Goal: Task Accomplishment & Management: Manage account settings

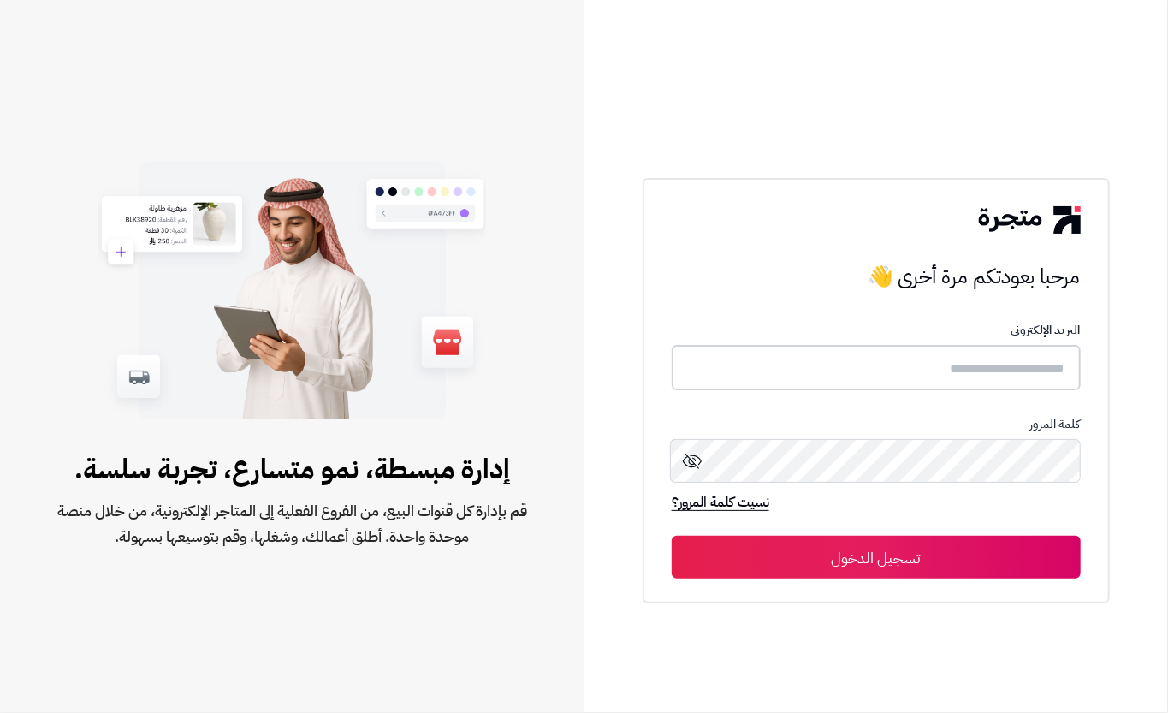
click at [926, 374] on input "text" at bounding box center [876, 367] width 409 height 45
click at [861, 373] on input "text" at bounding box center [876, 367] width 409 height 45
type input "****"
click at [969, 559] on button "تسجيل الدخول" at bounding box center [876, 556] width 409 height 43
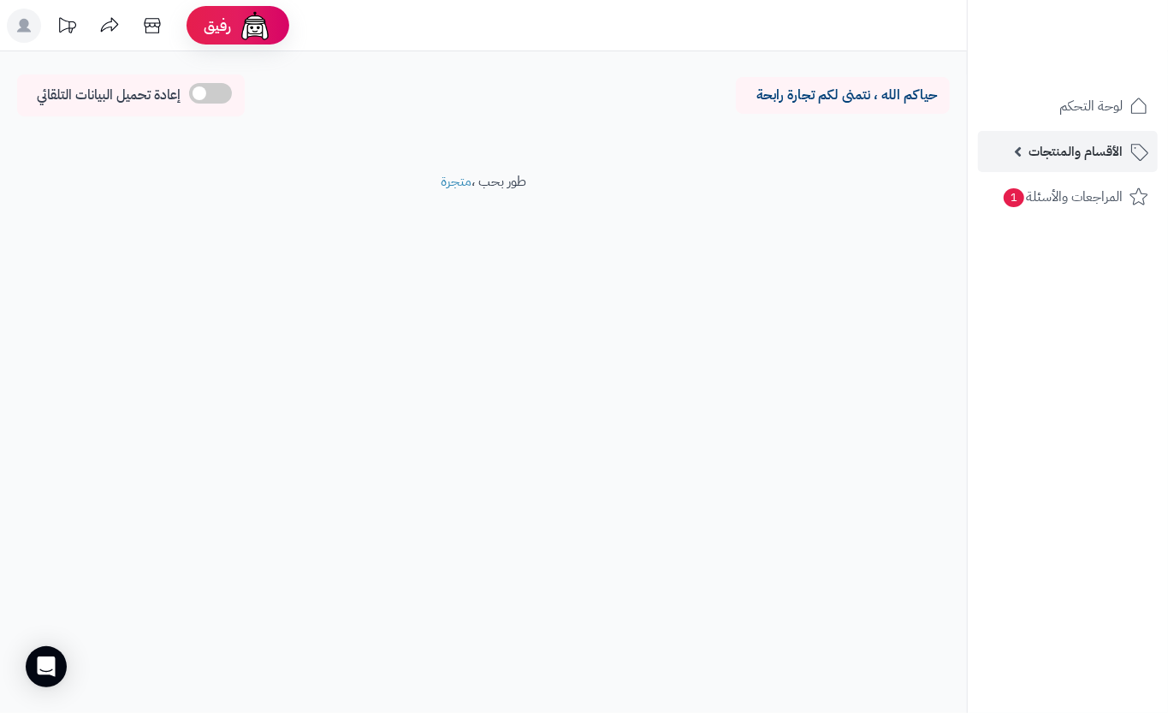
click at [1027, 139] on link "الأقسام والمنتجات" at bounding box center [1068, 151] width 180 height 41
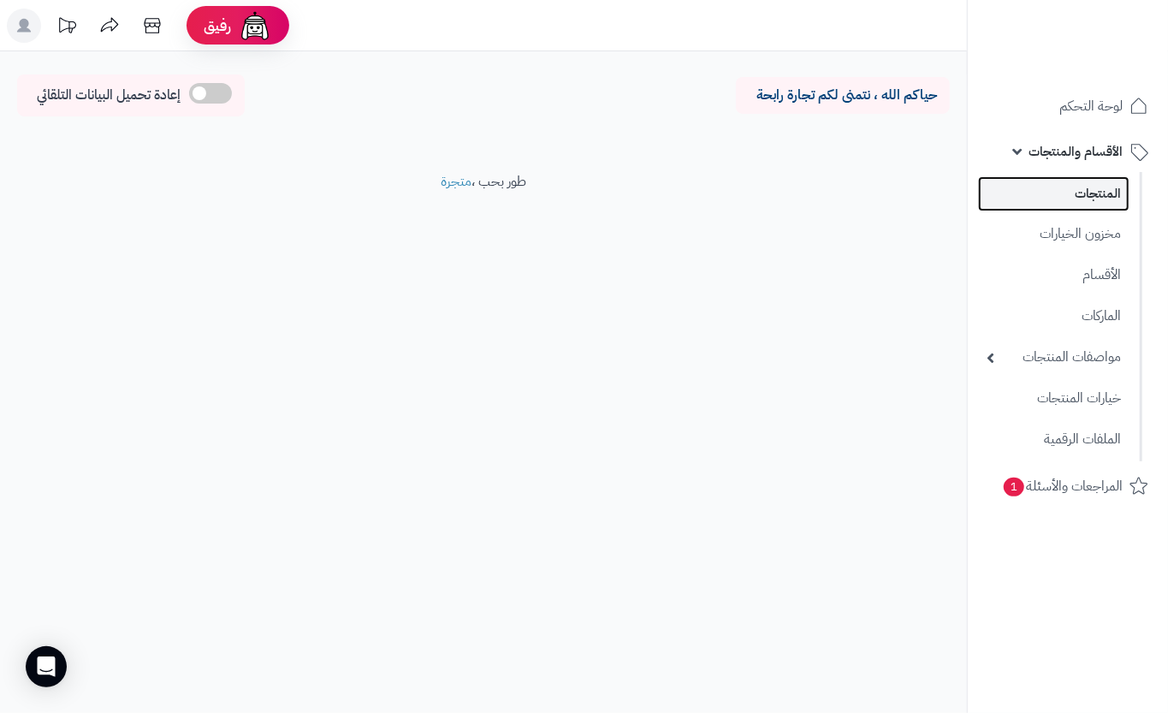
click at [1047, 185] on link "المنتجات" at bounding box center [1053, 193] width 151 height 35
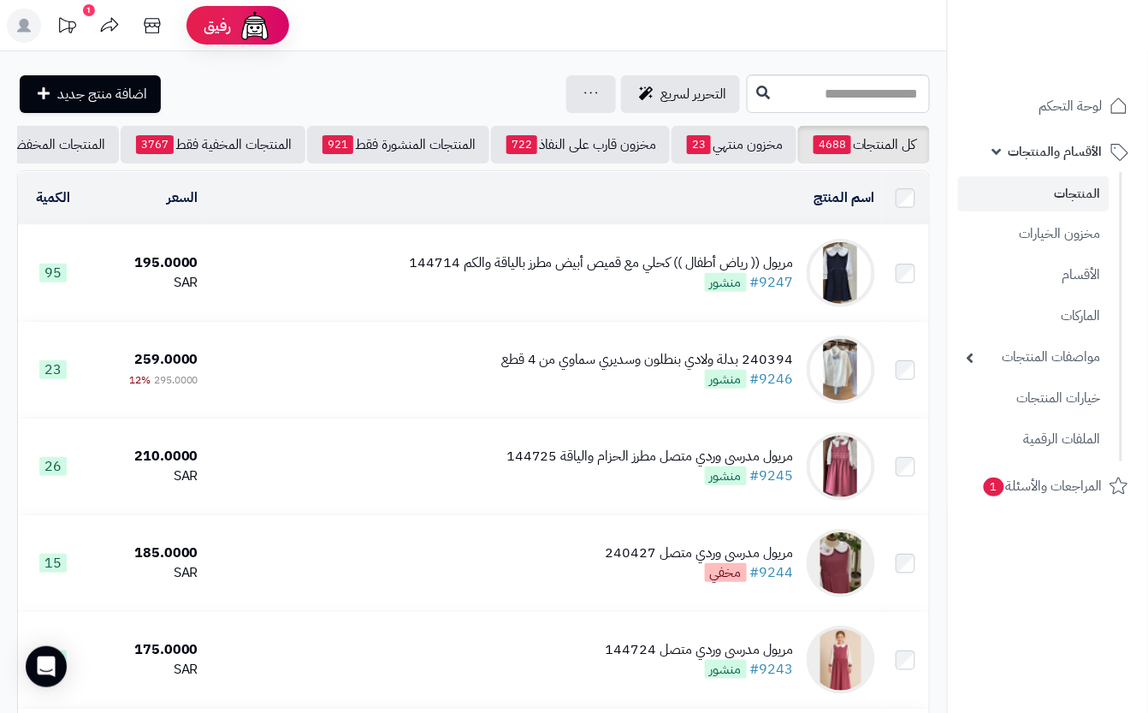
click at [641, 273] on div "مريول (( رياض أطفال )) كحلي مع قميص أبيض مطرز بالياقة والكم 144714" at bounding box center [601, 263] width 385 height 20
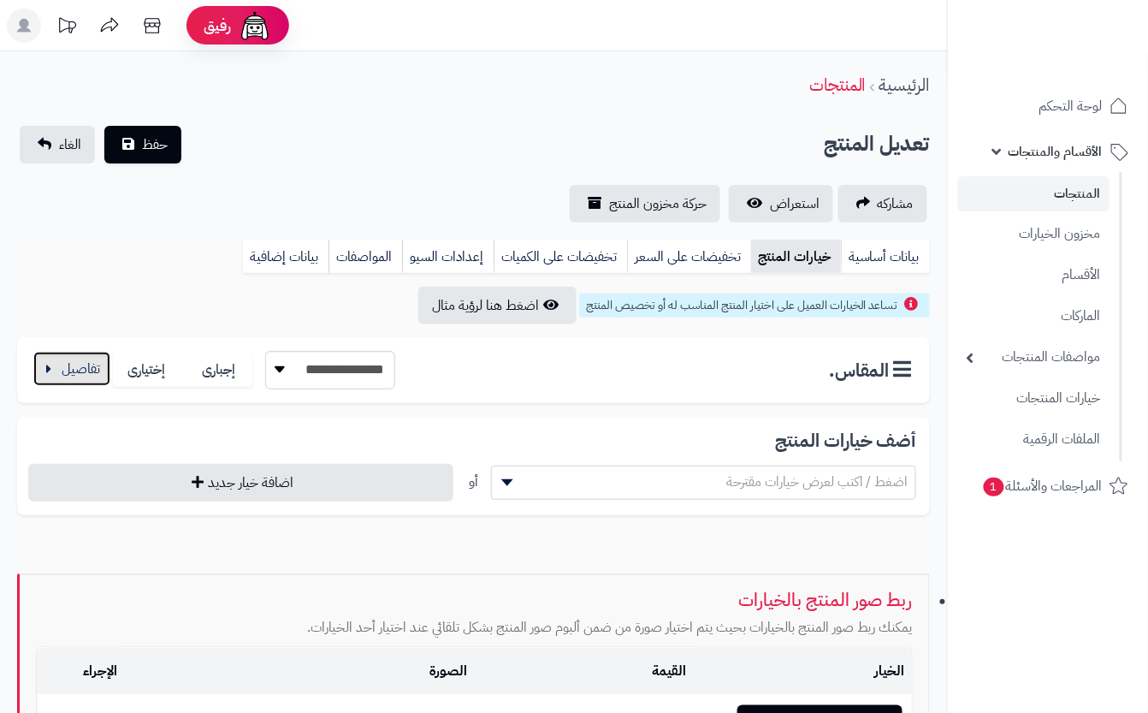
click at [90, 382] on button "button" at bounding box center [71, 369] width 77 height 34
